Goal: Transaction & Acquisition: Purchase product/service

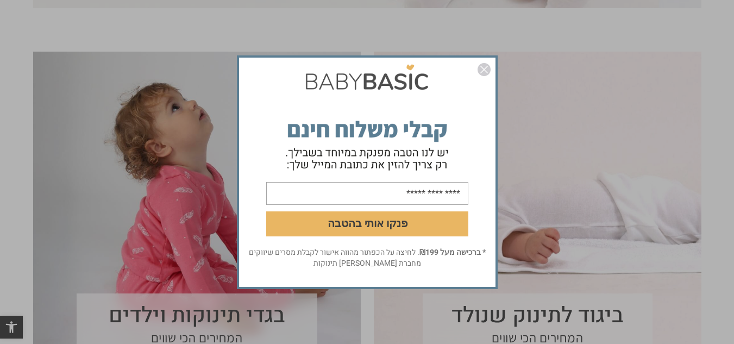
scroll to position [435, 0]
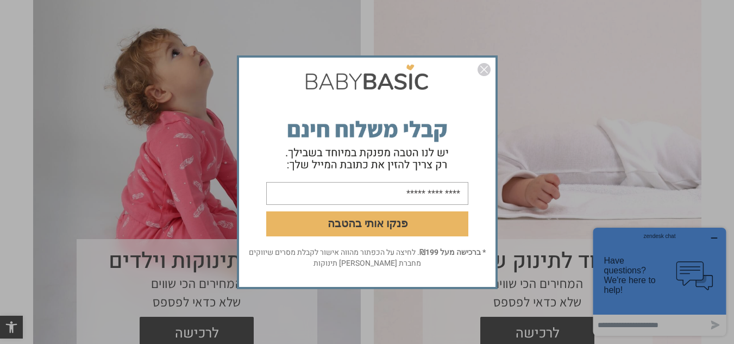
click at [486, 69] on img "סגור" at bounding box center [484, 69] width 13 height 13
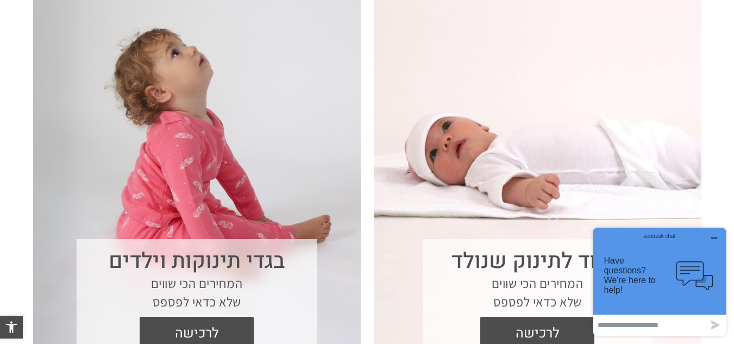
scroll to position [489, 0]
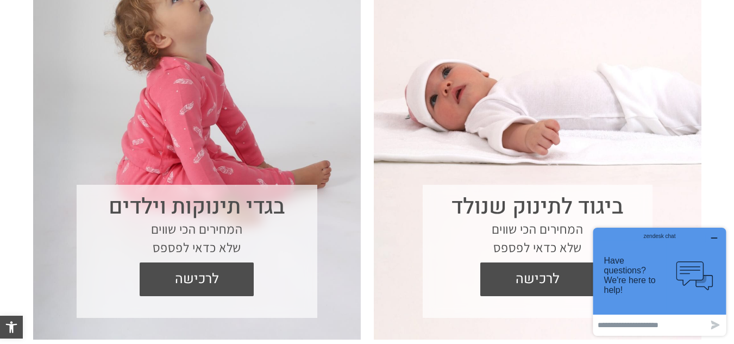
click at [719, 236] on button "button" at bounding box center [714, 238] width 17 height 11
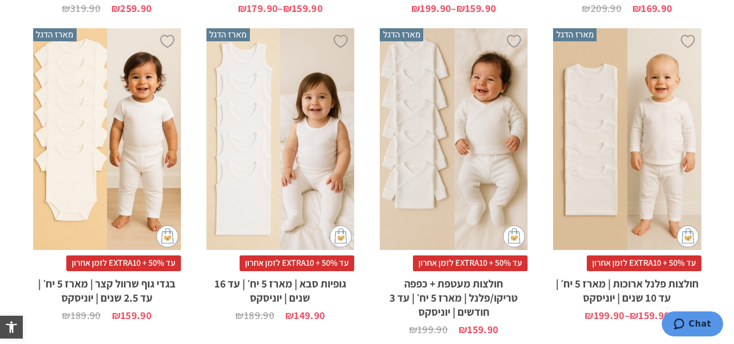
scroll to position [1739, 0]
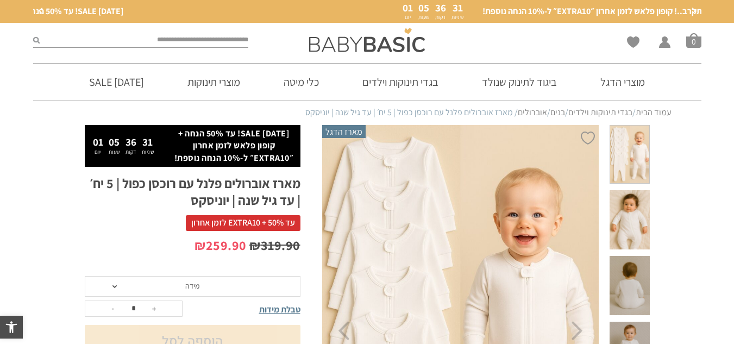
scroll to position [109, 0]
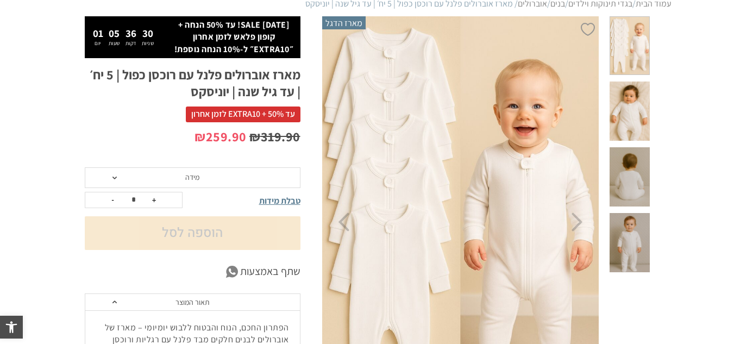
click at [199, 174] on span "מידה" at bounding box center [192, 177] width 14 height 10
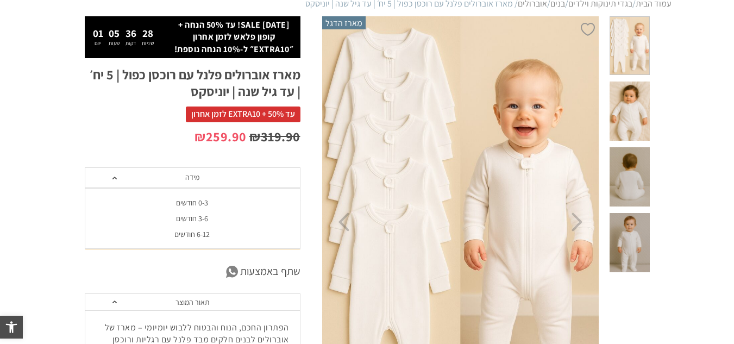
click at [207, 234] on div "6-12 חודשים" at bounding box center [192, 234] width 216 height 9
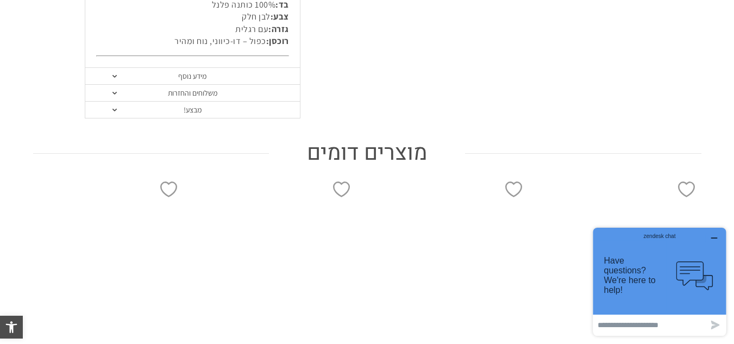
scroll to position [869, 0]
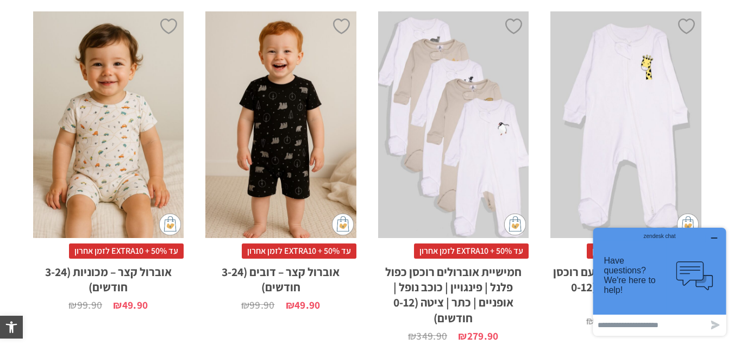
click at [716, 237] on icon "button" at bounding box center [714, 238] width 9 height 9
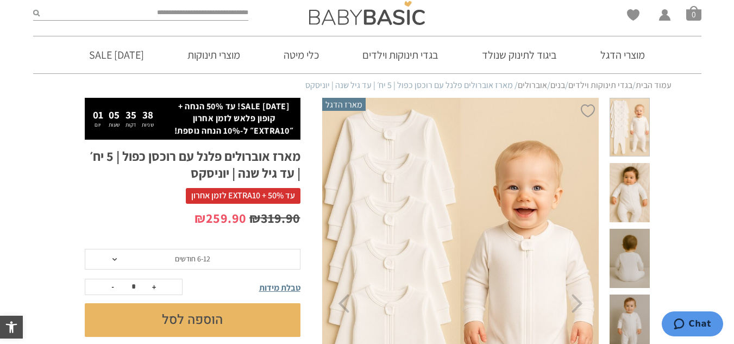
scroll to position [0, 0]
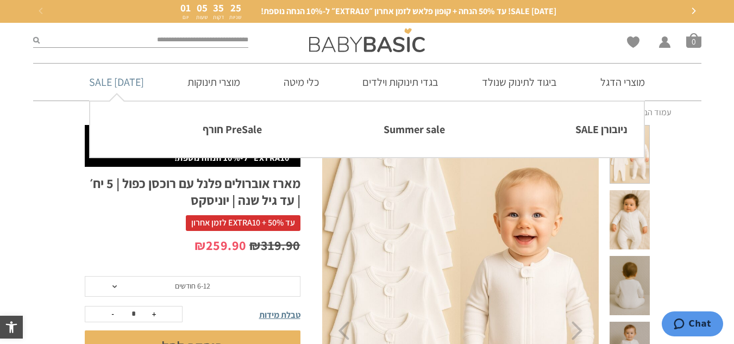
click at [145, 88] on link "[DATE] SALE" at bounding box center [116, 82] width 87 height 37
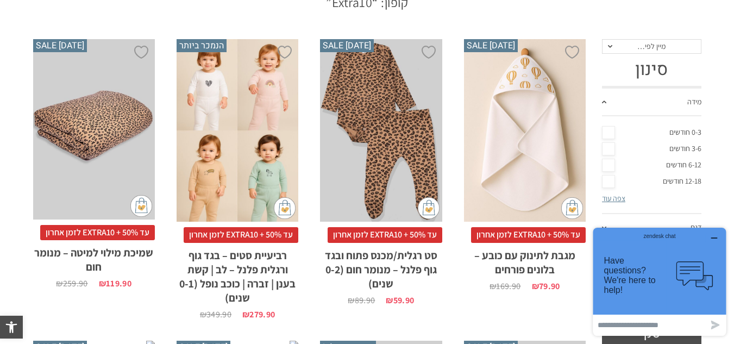
click at [716, 235] on icon "button" at bounding box center [714, 238] width 9 height 9
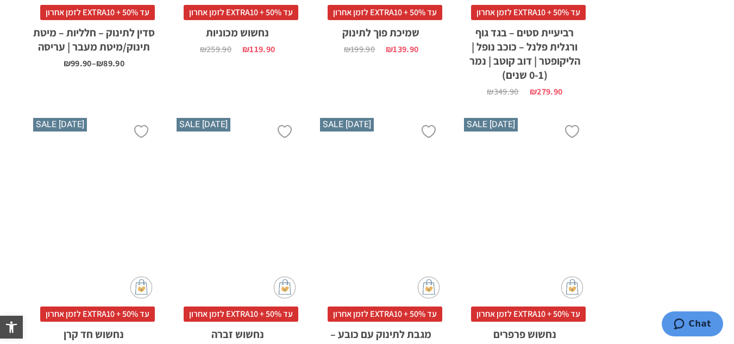
scroll to position [1435, 0]
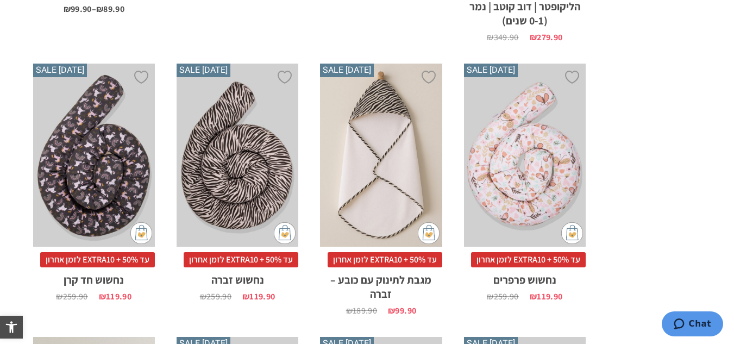
click at [142, 107] on div "x הוספה לסל" at bounding box center [94, 155] width 122 height 183
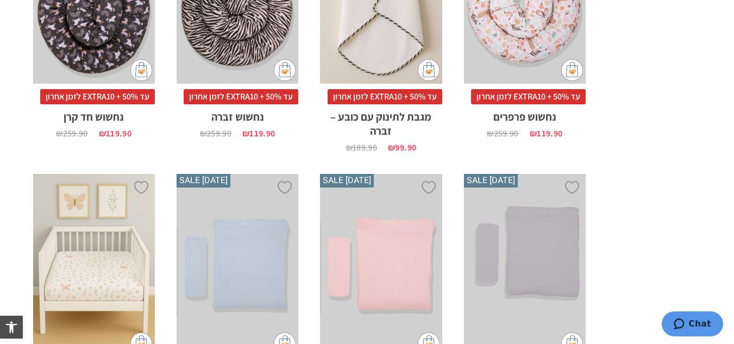
scroll to position [1652, 0]
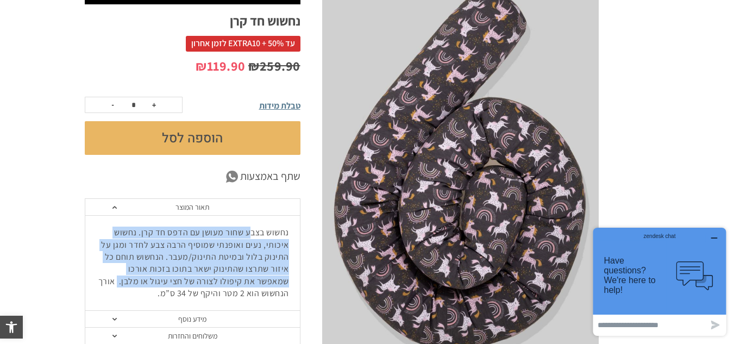
drag, startPoint x: 252, startPoint y: 234, endPoint x: 155, endPoint y: 276, distance: 105.6
click at [155, 276] on p "נחשוש בצבע שחור מעושן עם הדפס חד קרן. נחשוש איכותי, נעים ואופנתי שמוסיף הרבה צב…" at bounding box center [192, 263] width 193 height 73
click at [254, 271] on p "נחשוש בצבע שחור מעושן עם הדפס חד קרן. נחשוש איכותי, נעים ואופנתי שמוסיף הרבה צב…" at bounding box center [192, 263] width 193 height 73
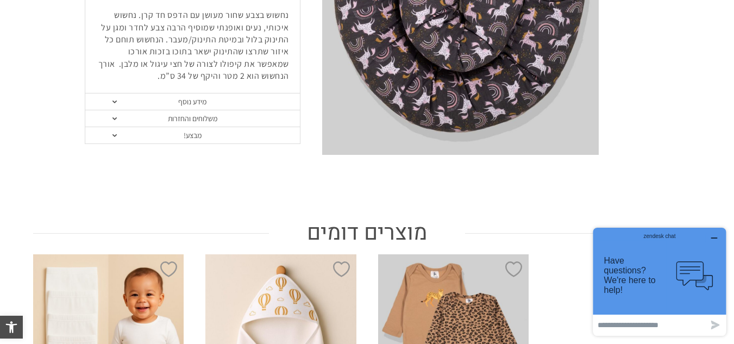
scroll to position [674, 0]
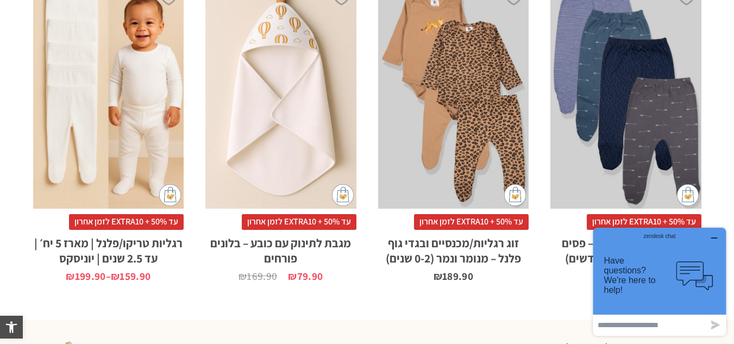
click at [717, 238] on icon "button" at bounding box center [714, 238] width 5 height 0
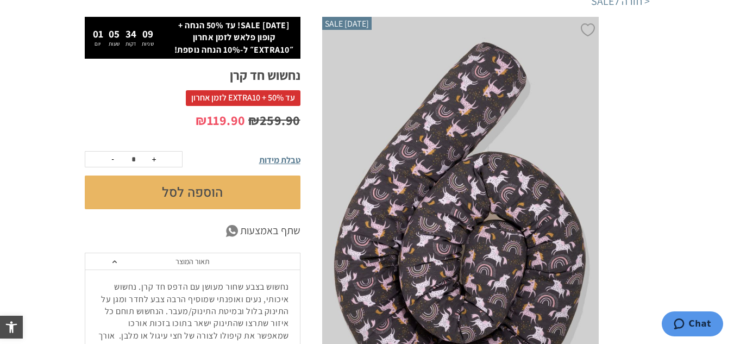
scroll to position [0, 0]
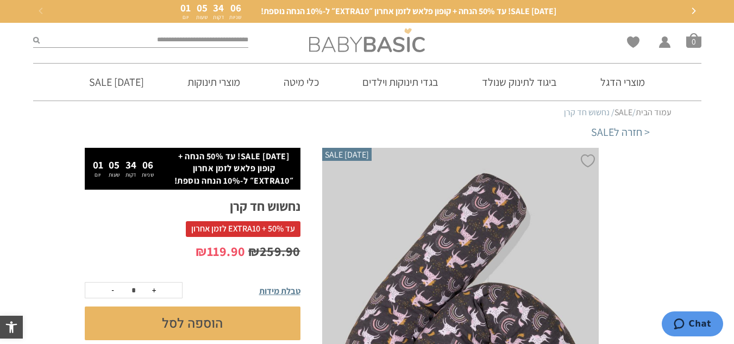
click at [405, 46] on img at bounding box center [367, 40] width 116 height 24
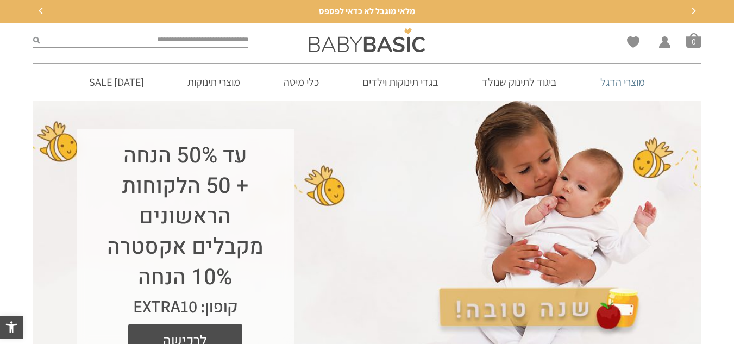
click at [628, 80] on link "מוצרי הדגל" at bounding box center [622, 82] width 77 height 37
click at [615, 84] on link "מוצרי הדגל" at bounding box center [622, 82] width 77 height 37
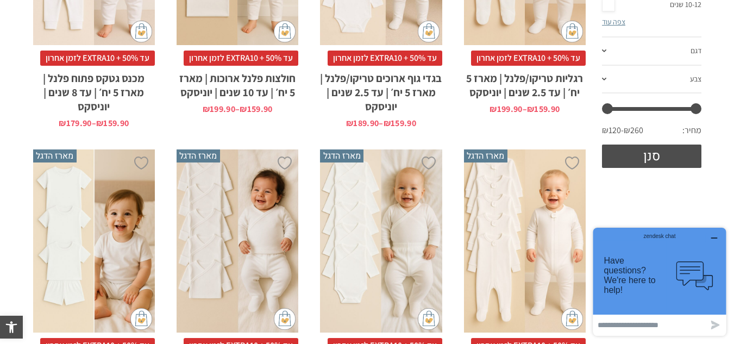
scroll to position [163, 0]
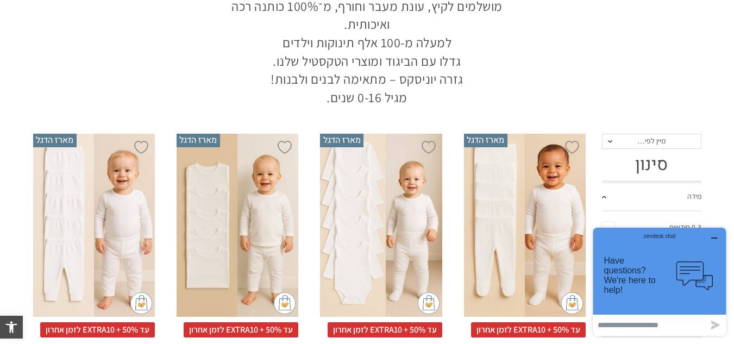
click at [713, 236] on icon "button" at bounding box center [714, 238] width 9 height 9
